Goal: Navigation & Orientation: Find specific page/section

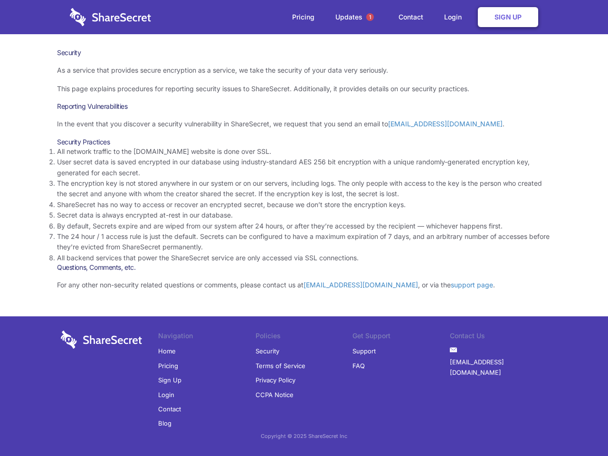
click at [304, 228] on li "By default, Secrets expire and are wiped from our system after 24 hours, or aft…" at bounding box center [304, 226] width 494 height 10
click at [370, 17] on span "1" at bounding box center [370, 17] width 8 height 8
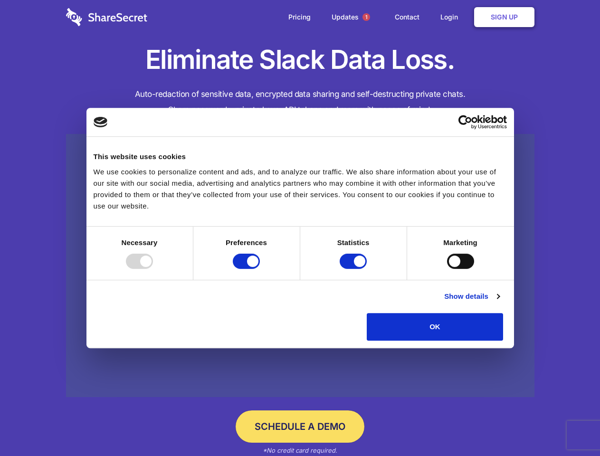
click at [153, 269] on div at bounding box center [139, 260] width 27 height 15
click at [260, 269] on input "Preferences" at bounding box center [246, 260] width 27 height 15
checkbox input "false"
click at [354, 269] on input "Statistics" at bounding box center [352, 260] width 27 height 15
checkbox input "false"
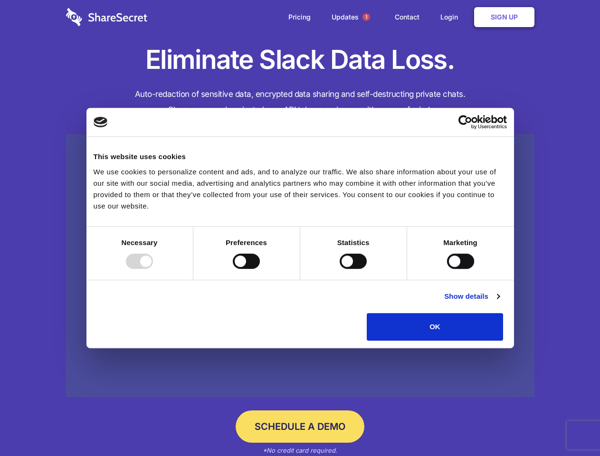
click at [447, 269] on input "Marketing" at bounding box center [460, 260] width 27 height 15
checkbox input "true"
click at [499, 302] on link "Show details" at bounding box center [471, 295] width 55 height 11
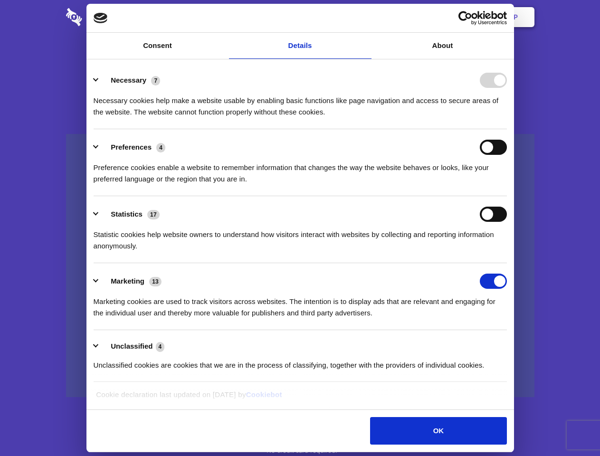
click at [506, 129] on li "Necessary 7 Necessary cookies help make a website usable by enabling basic func…" at bounding box center [300, 95] width 413 height 67
click at [365, 17] on span "1" at bounding box center [366, 17] width 8 height 8
